Goal: Find specific page/section: Find specific page/section

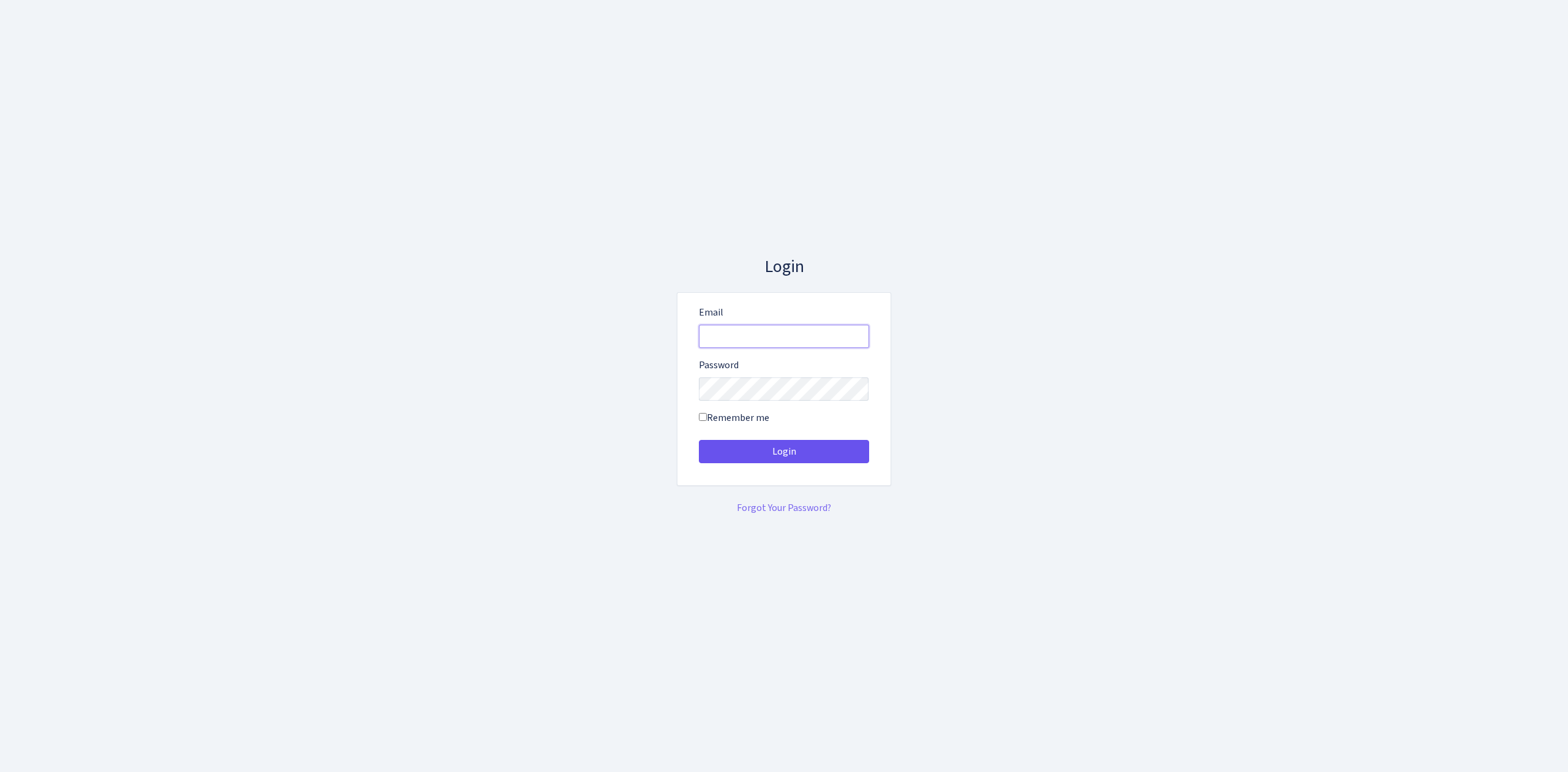
type input "[EMAIL_ADDRESS][DOMAIN_NAME]"
click at [807, 451] on button "Login" at bounding box center [784, 451] width 170 height 23
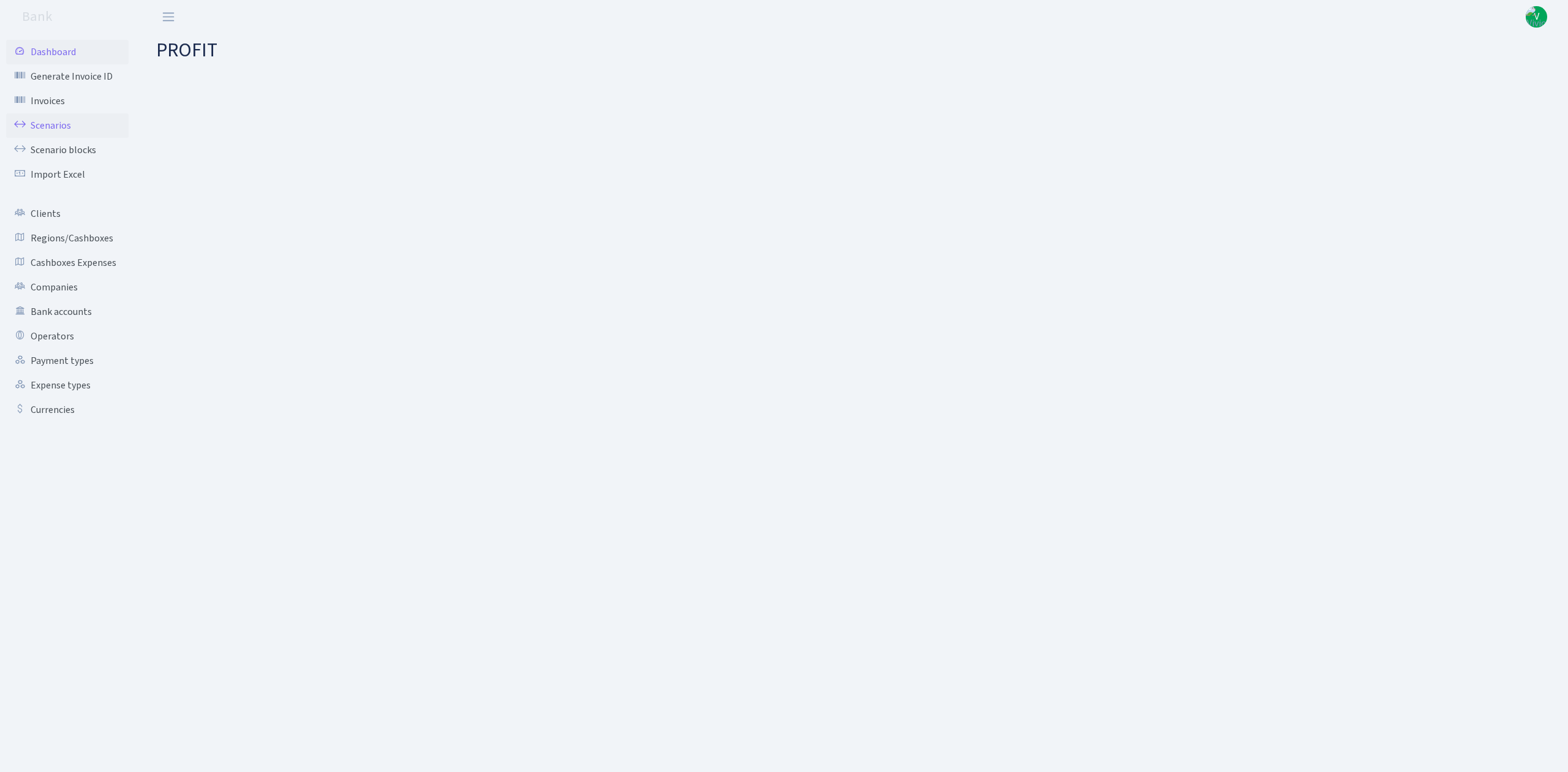
click at [71, 125] on link "Scenarios" at bounding box center [67, 126] width 122 height 25
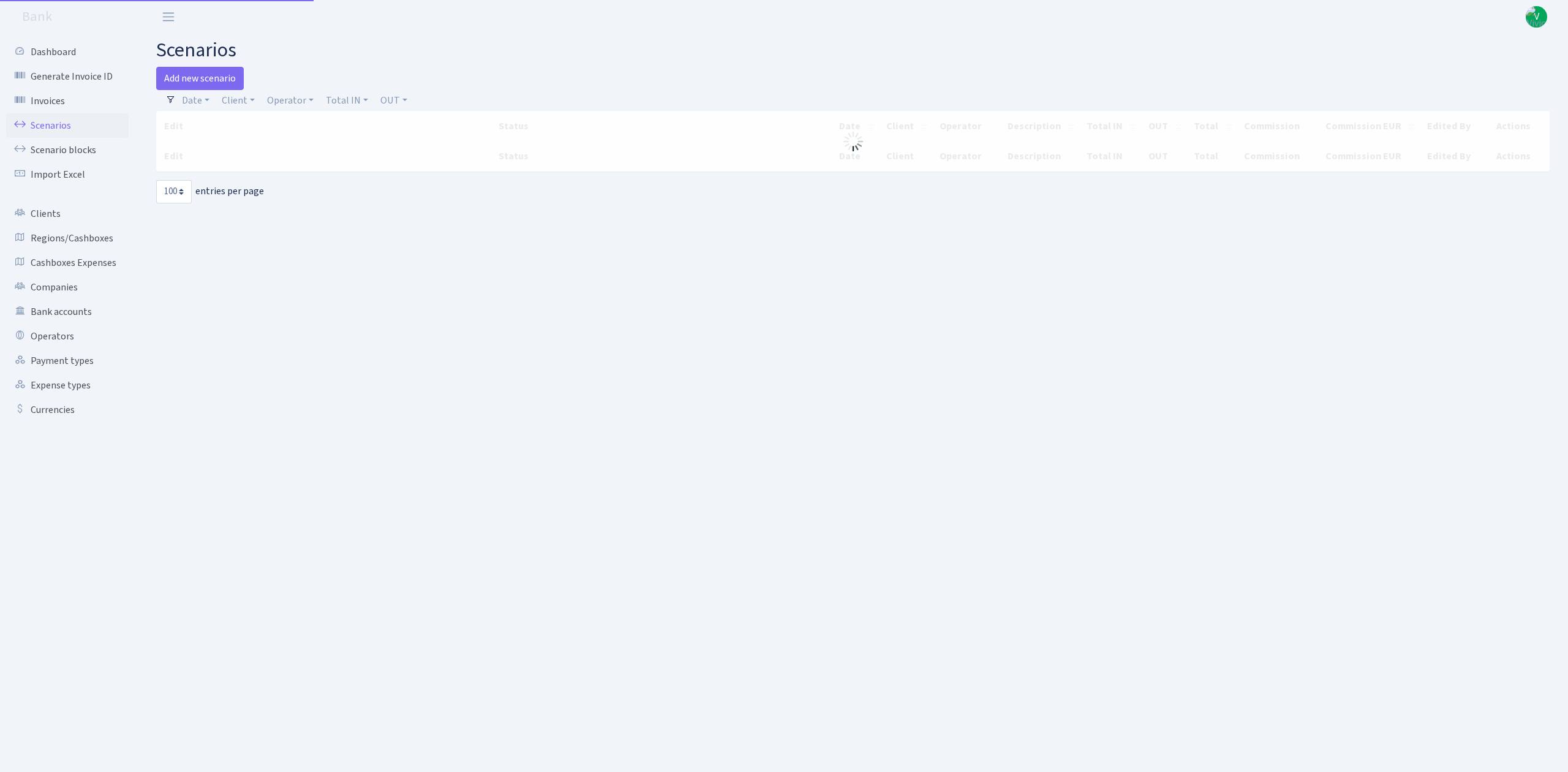
select select "100"
